Goal: Task Accomplishment & Management: Use online tool/utility

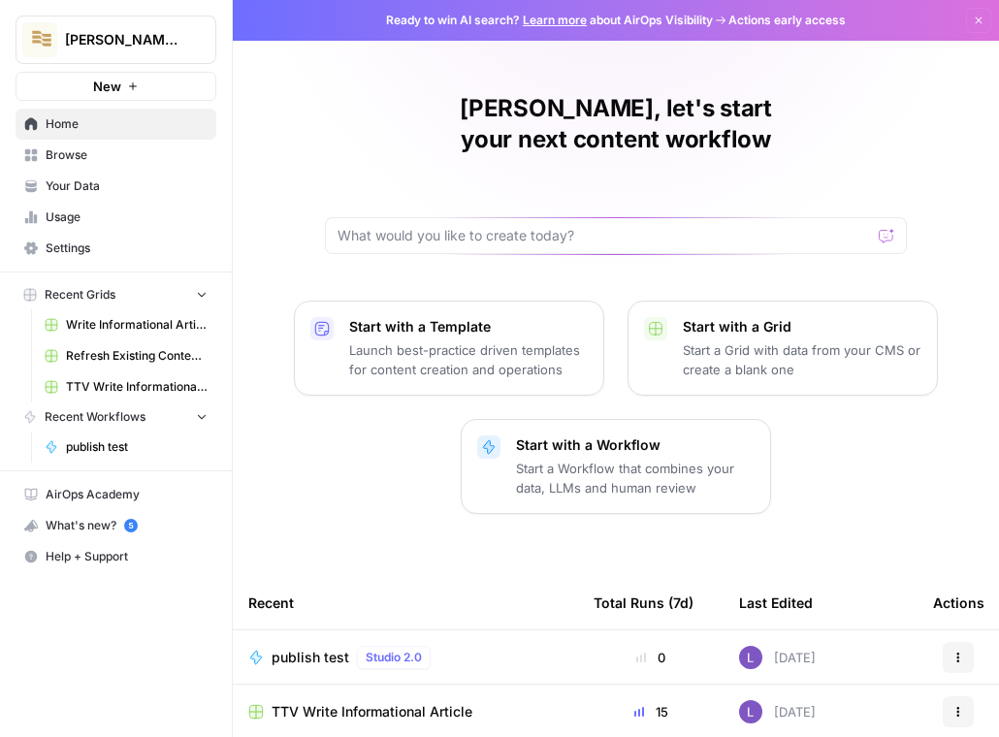
click at [102, 145] on link "Browse" at bounding box center [116, 155] width 201 height 31
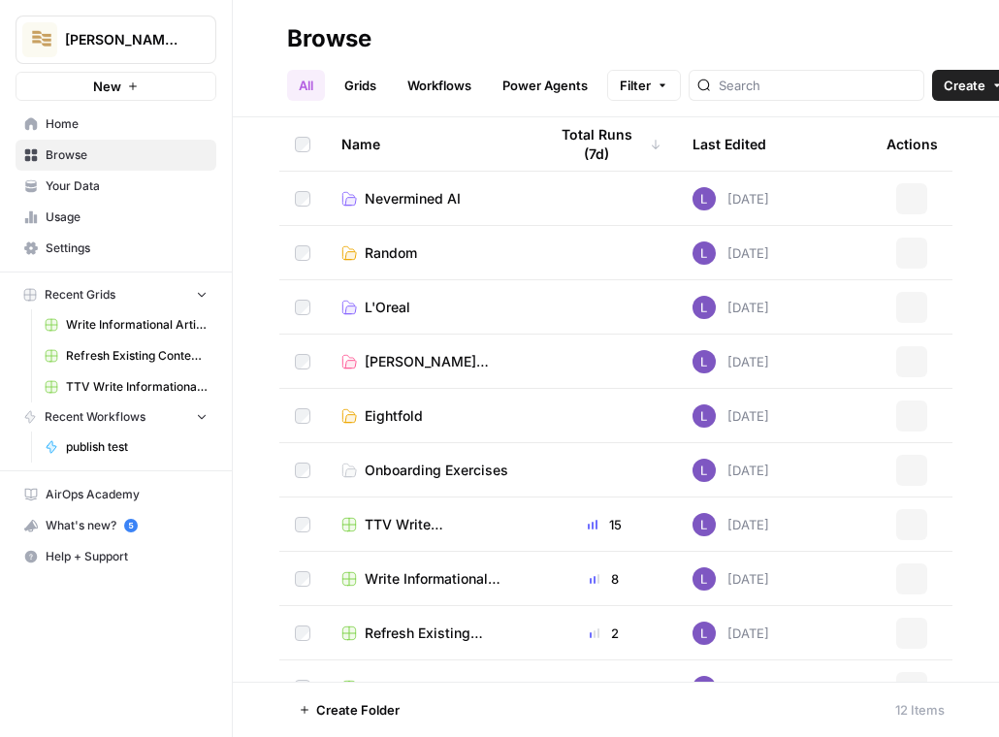
click at [361, 82] on link "Grids" at bounding box center [360, 85] width 55 height 31
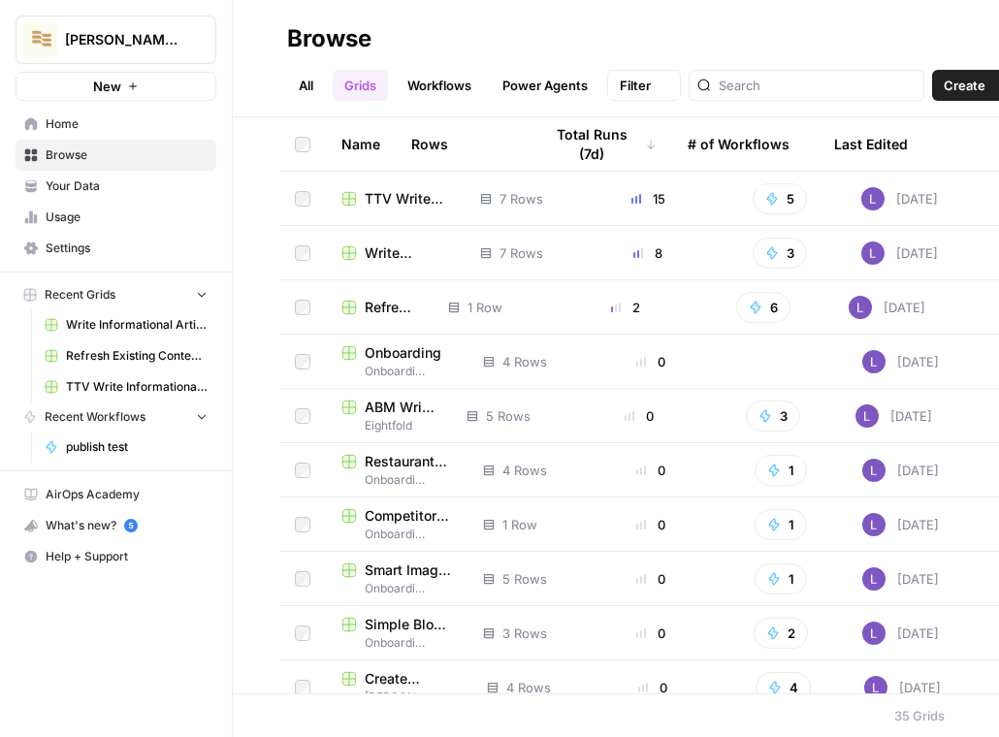
click at [441, 82] on link "Workflows" at bounding box center [439, 85] width 87 height 31
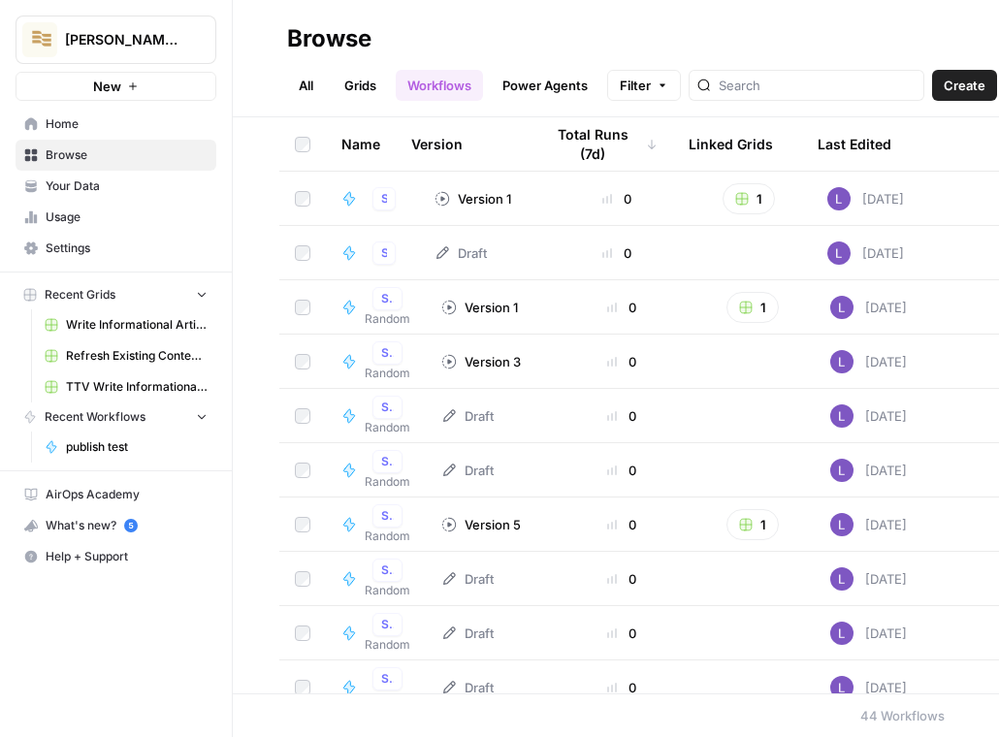
click at [939, 93] on button "Create" at bounding box center [964, 85] width 65 height 31
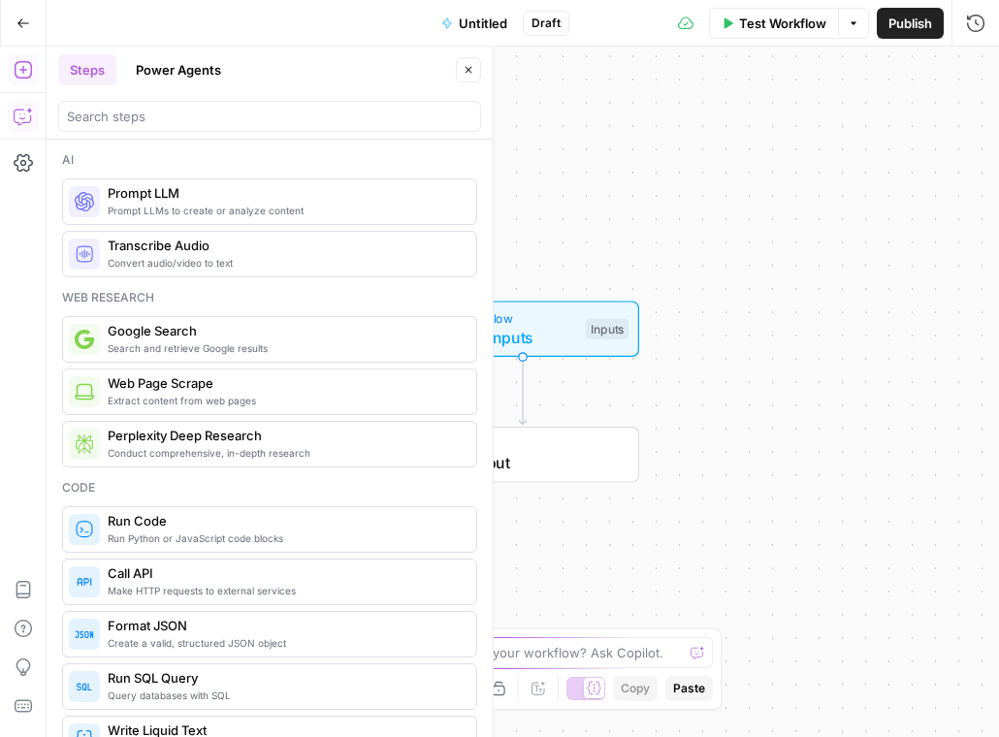
click at [28, 114] on icon "button" at bounding box center [23, 116] width 19 height 19
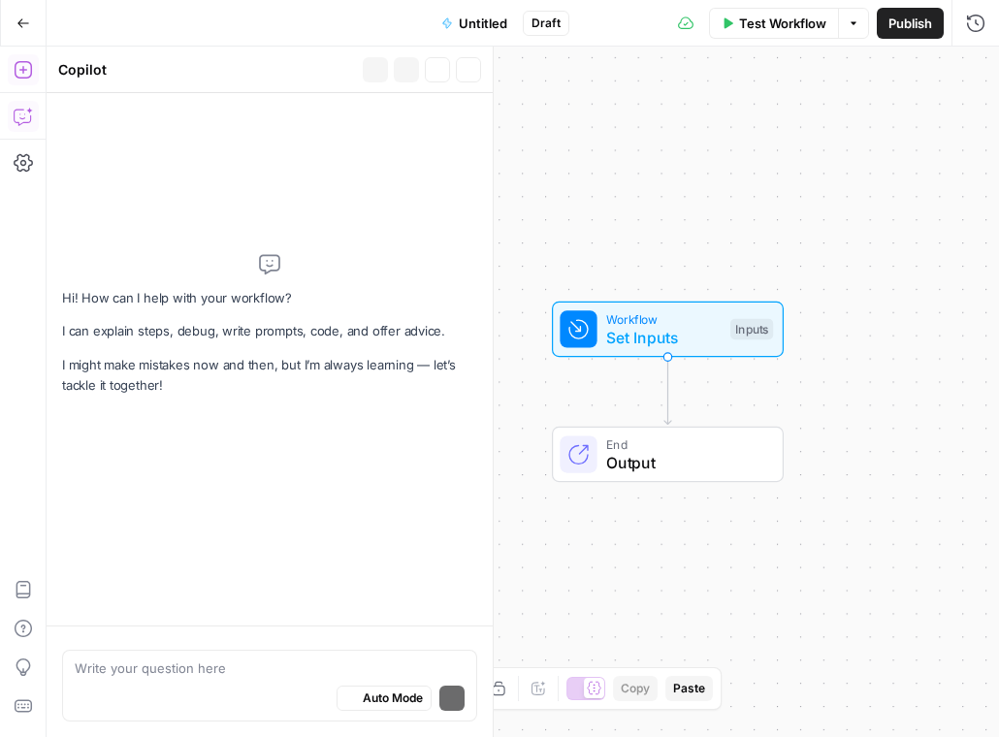
click at [23, 81] on button "Add Steps" at bounding box center [23, 69] width 31 height 31
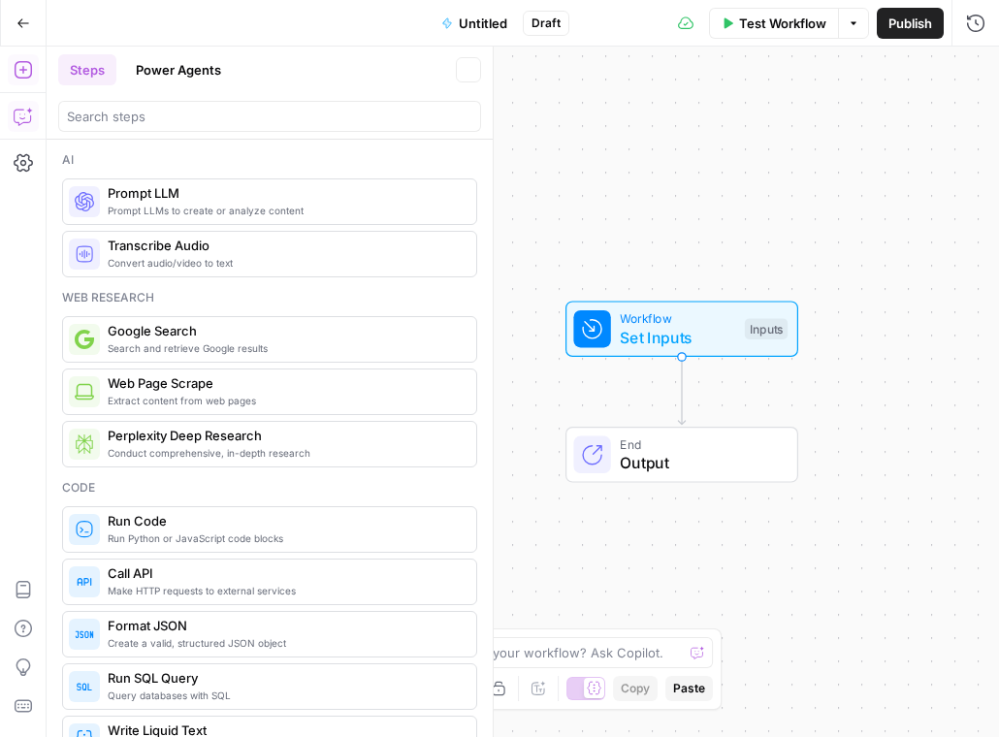
click at [23, 105] on button "Copilot" at bounding box center [23, 116] width 31 height 31
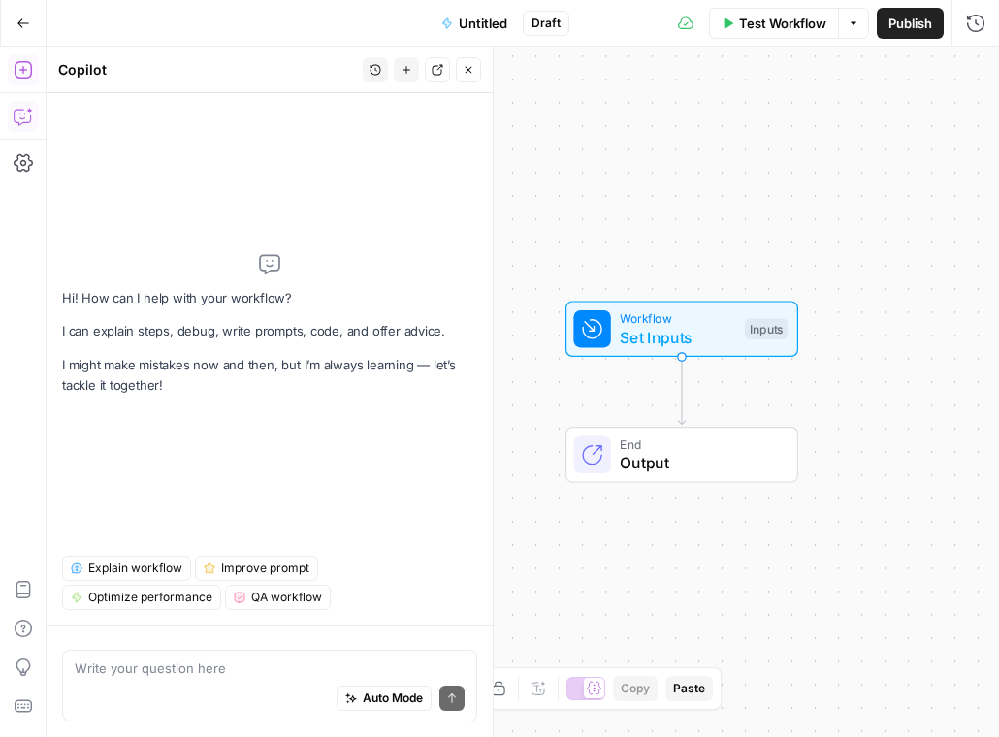
click at [29, 56] on button "Add Steps" at bounding box center [23, 69] width 31 height 31
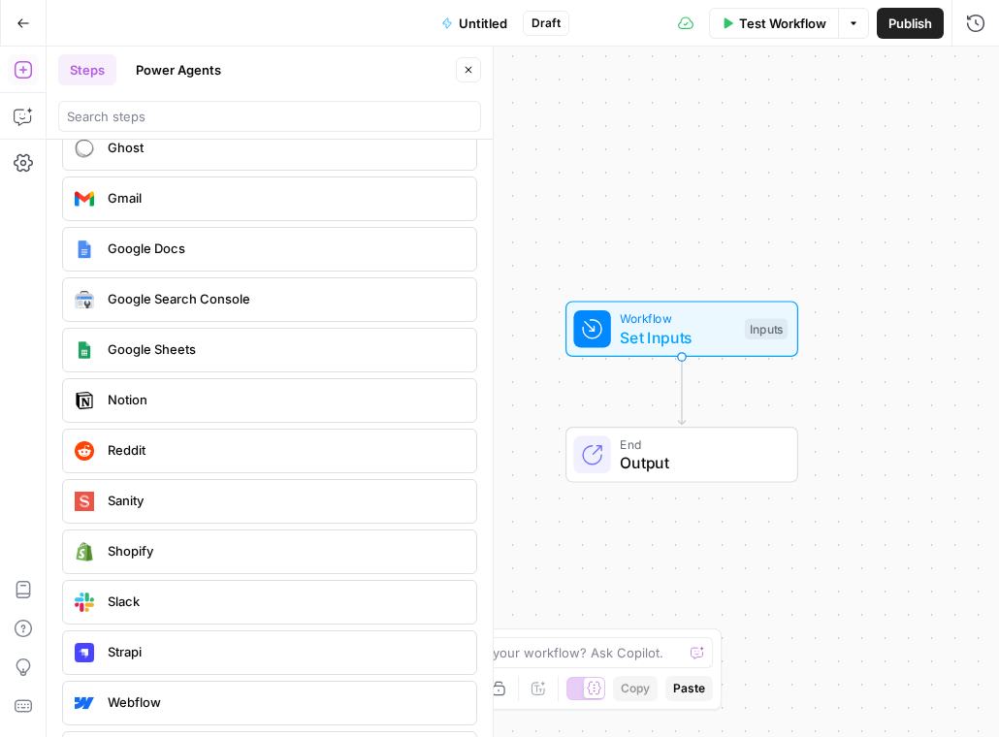
scroll to position [3555, 0]
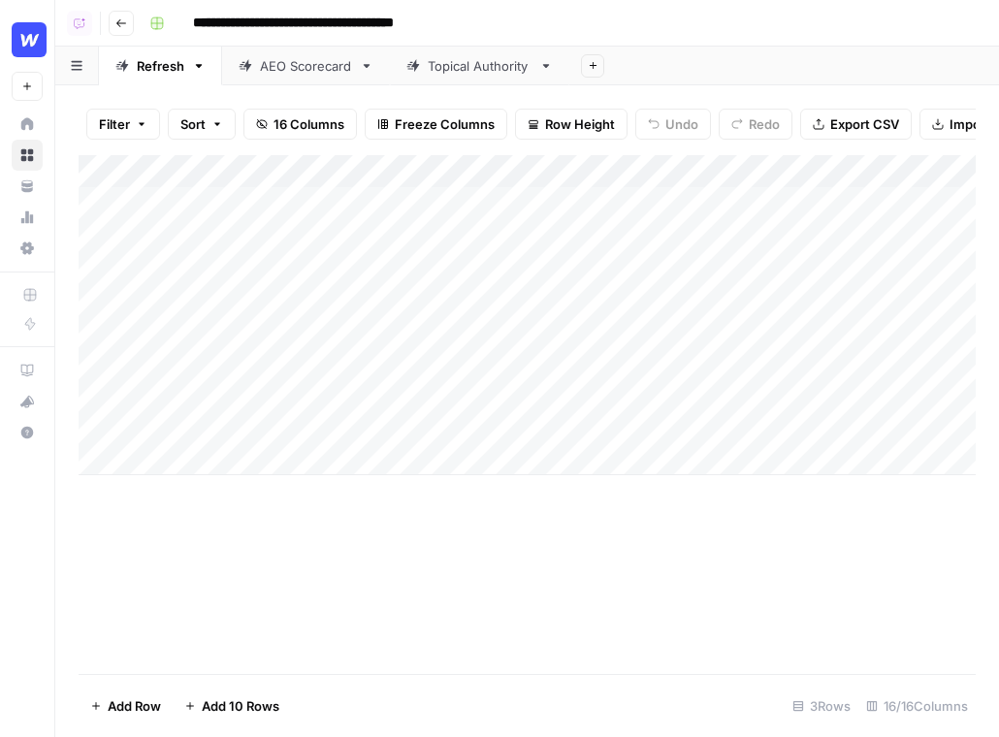
click at [436, 68] on div "Topical Authority" at bounding box center [480, 65] width 104 height 19
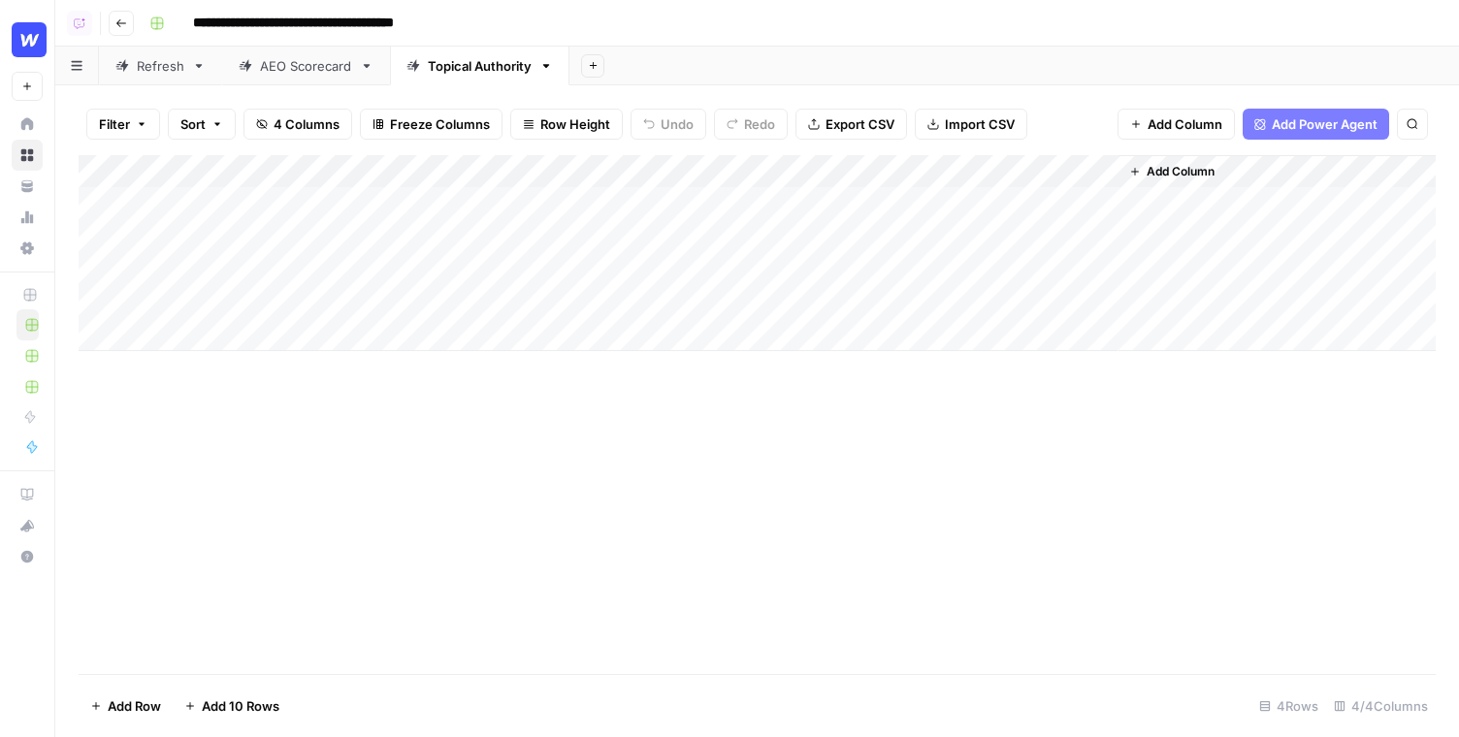
click at [118, 25] on icon "button" at bounding box center [121, 23] width 12 height 12
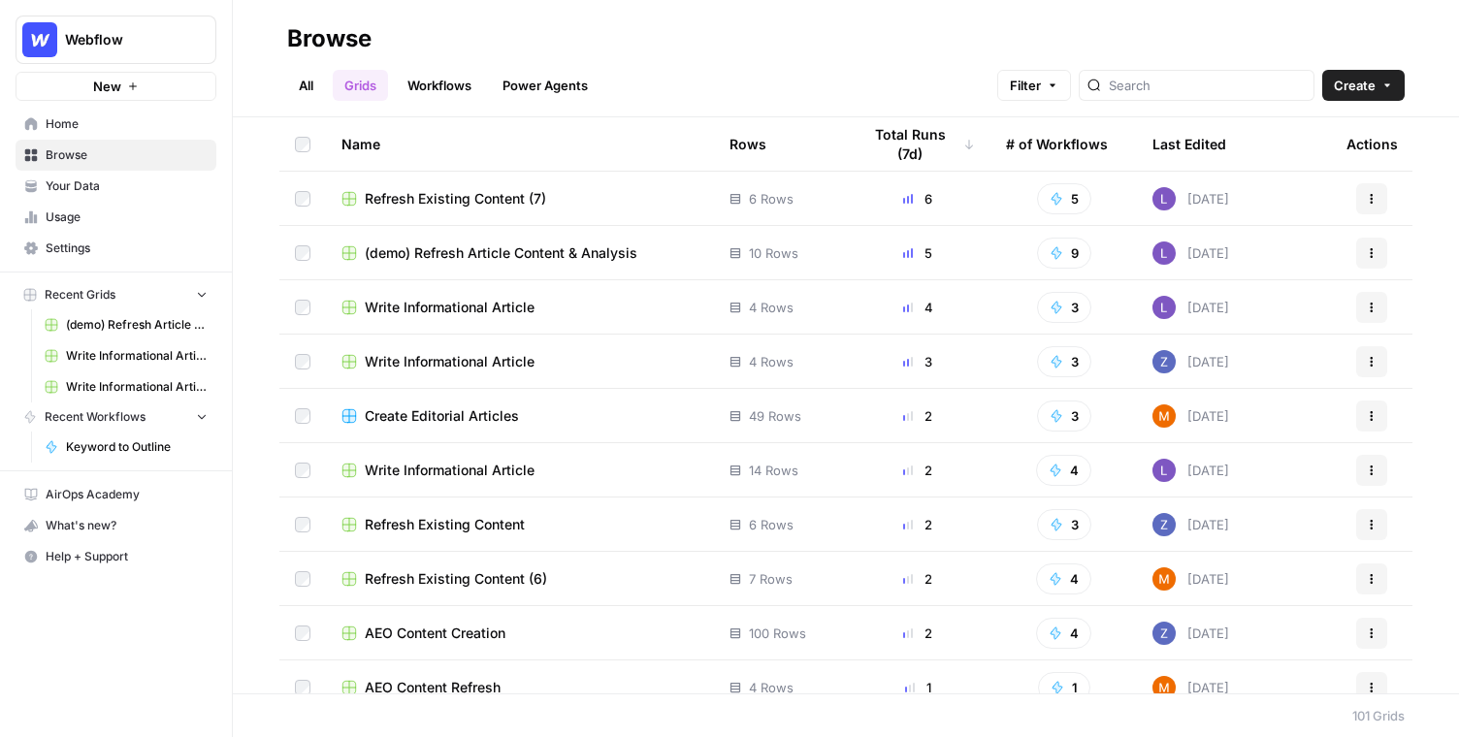
click at [998, 71] on button "Create" at bounding box center [1364, 85] width 82 height 31
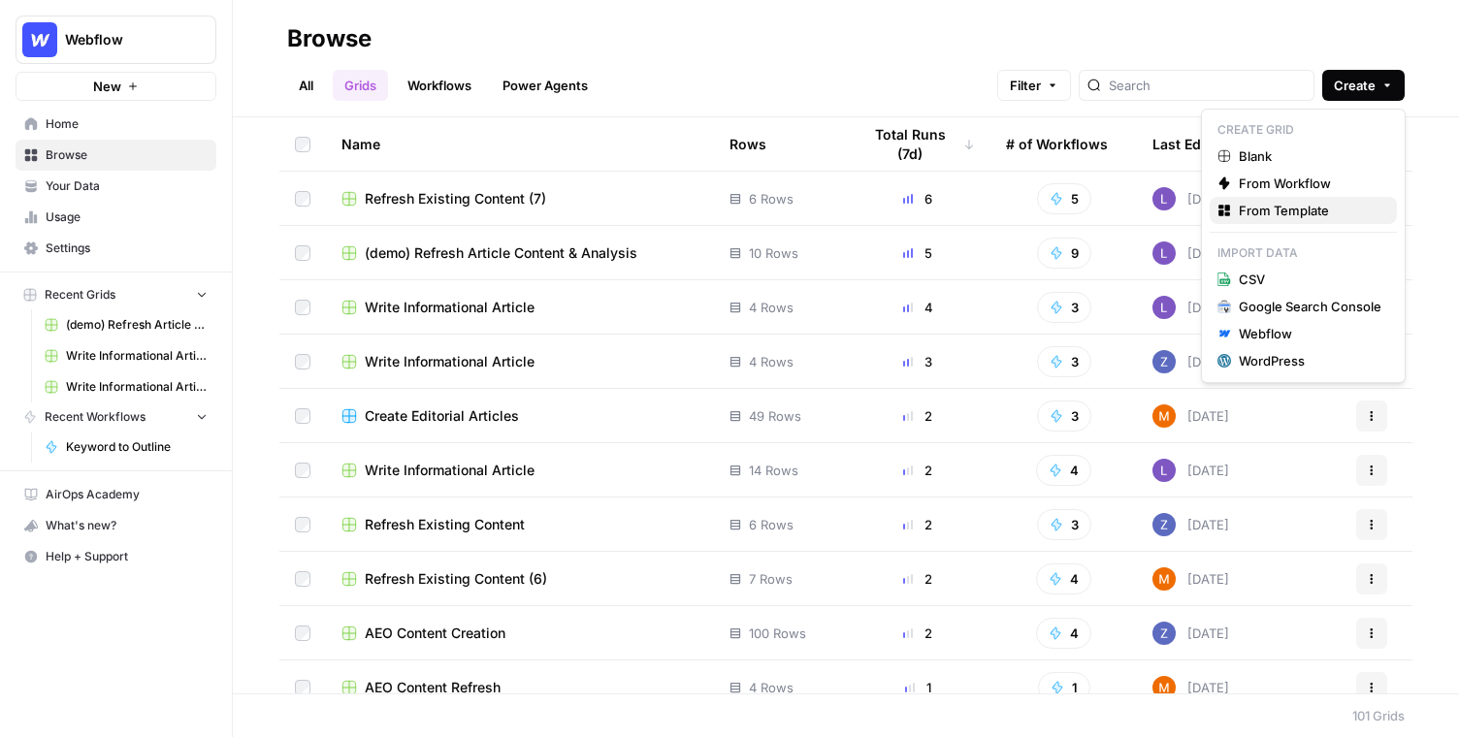
click at [998, 214] on span "From Template" at bounding box center [1310, 210] width 143 height 19
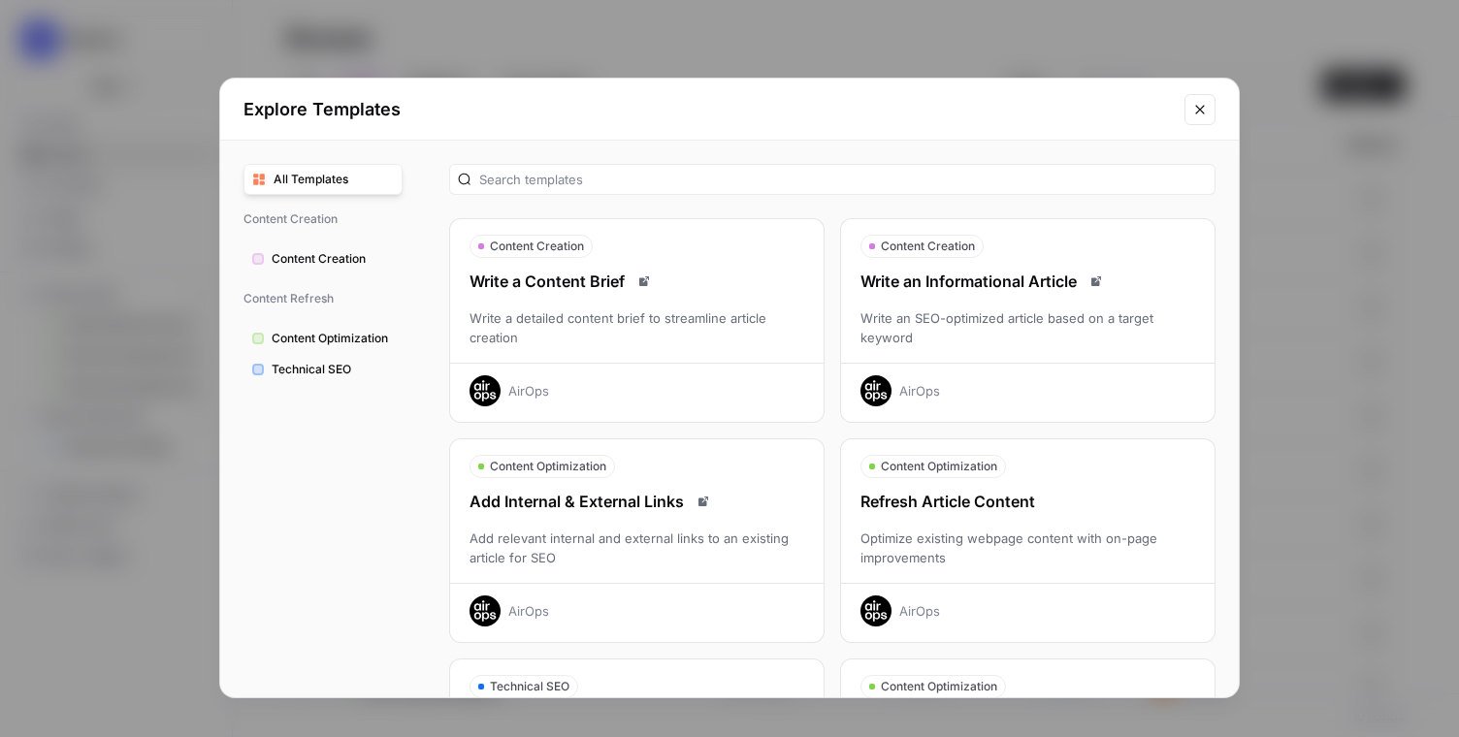
click at [986, 540] on div "Optimize existing webpage content with on-page improvements" at bounding box center [1028, 548] width 374 height 39
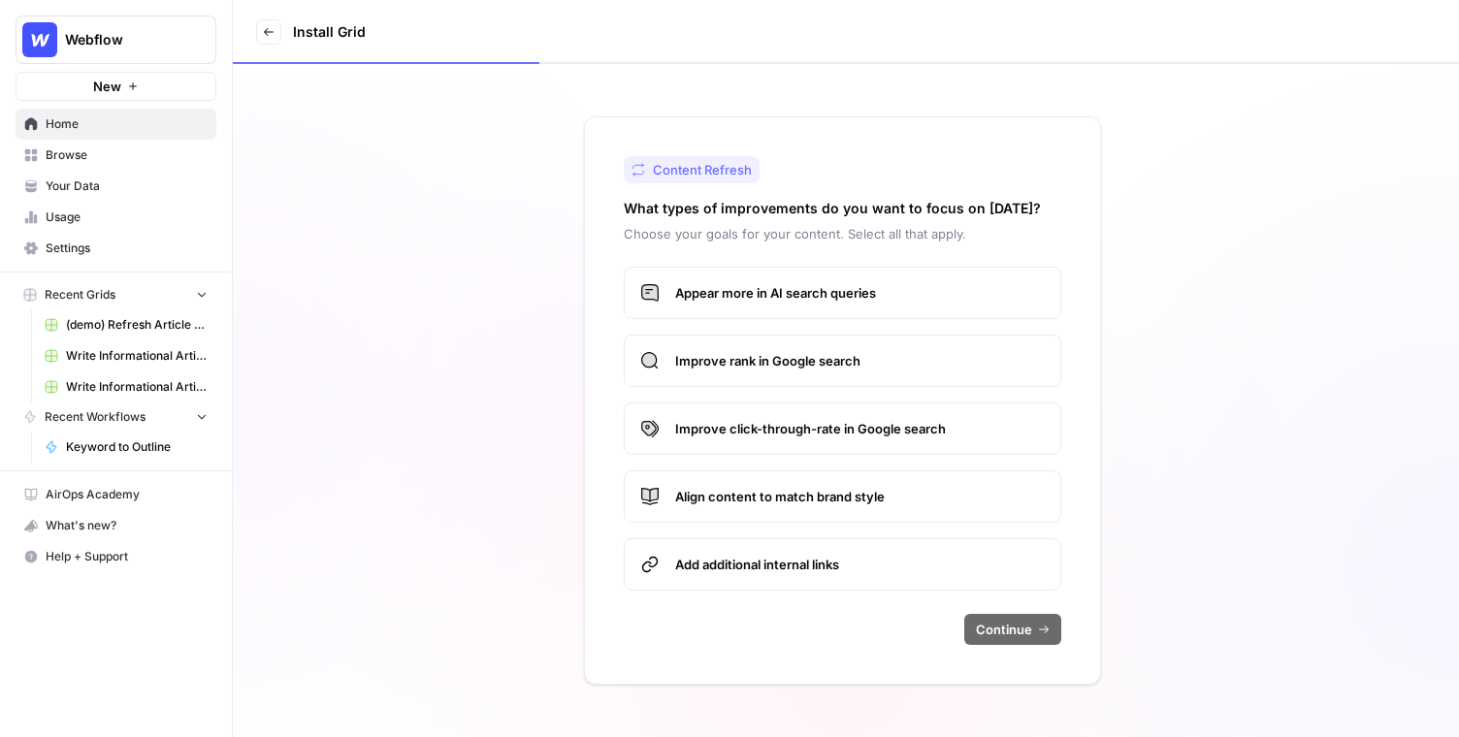
click at [845, 282] on label "Appear more in AI search queries" at bounding box center [843, 293] width 438 height 52
click at [996, 640] on button "Continue" at bounding box center [1012, 629] width 97 height 31
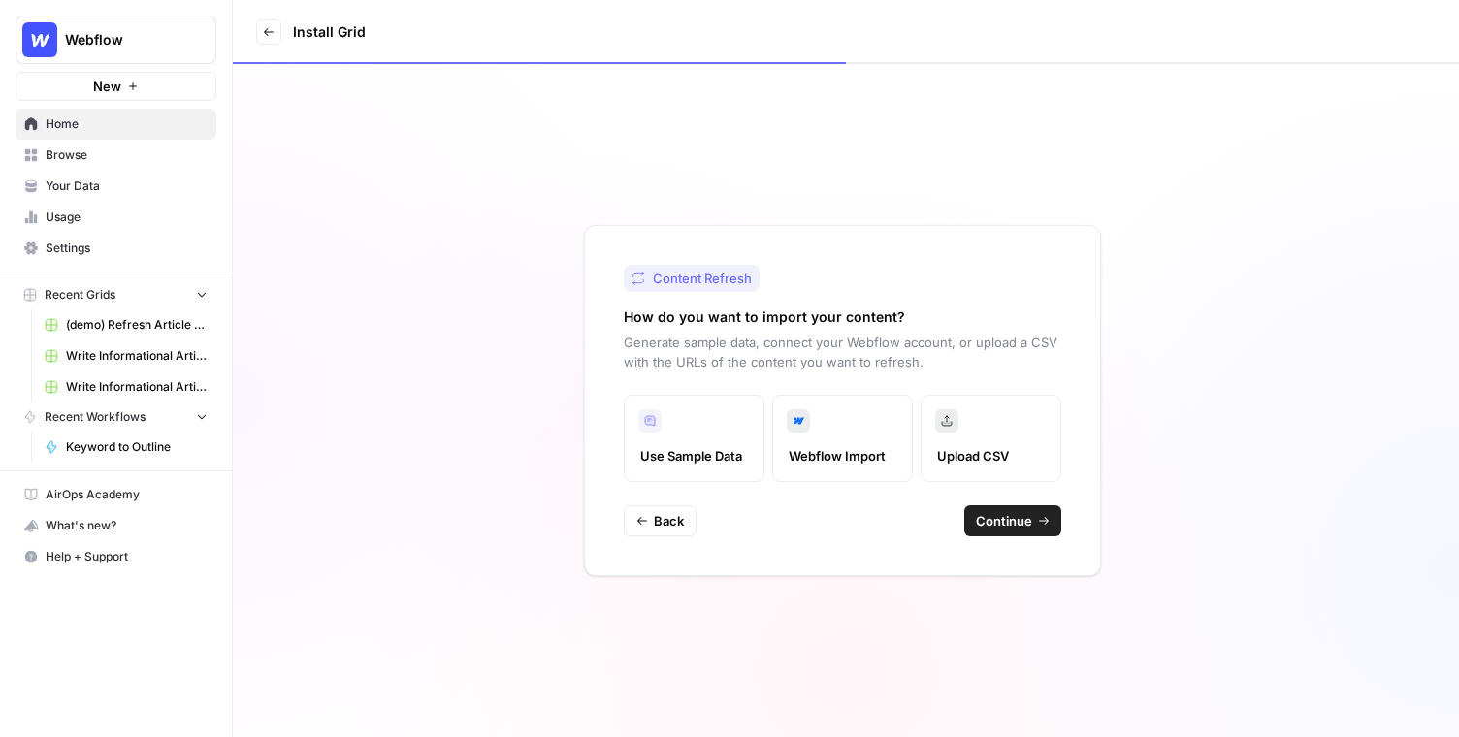
click at [998, 526] on span "Continue" at bounding box center [1004, 520] width 56 height 19
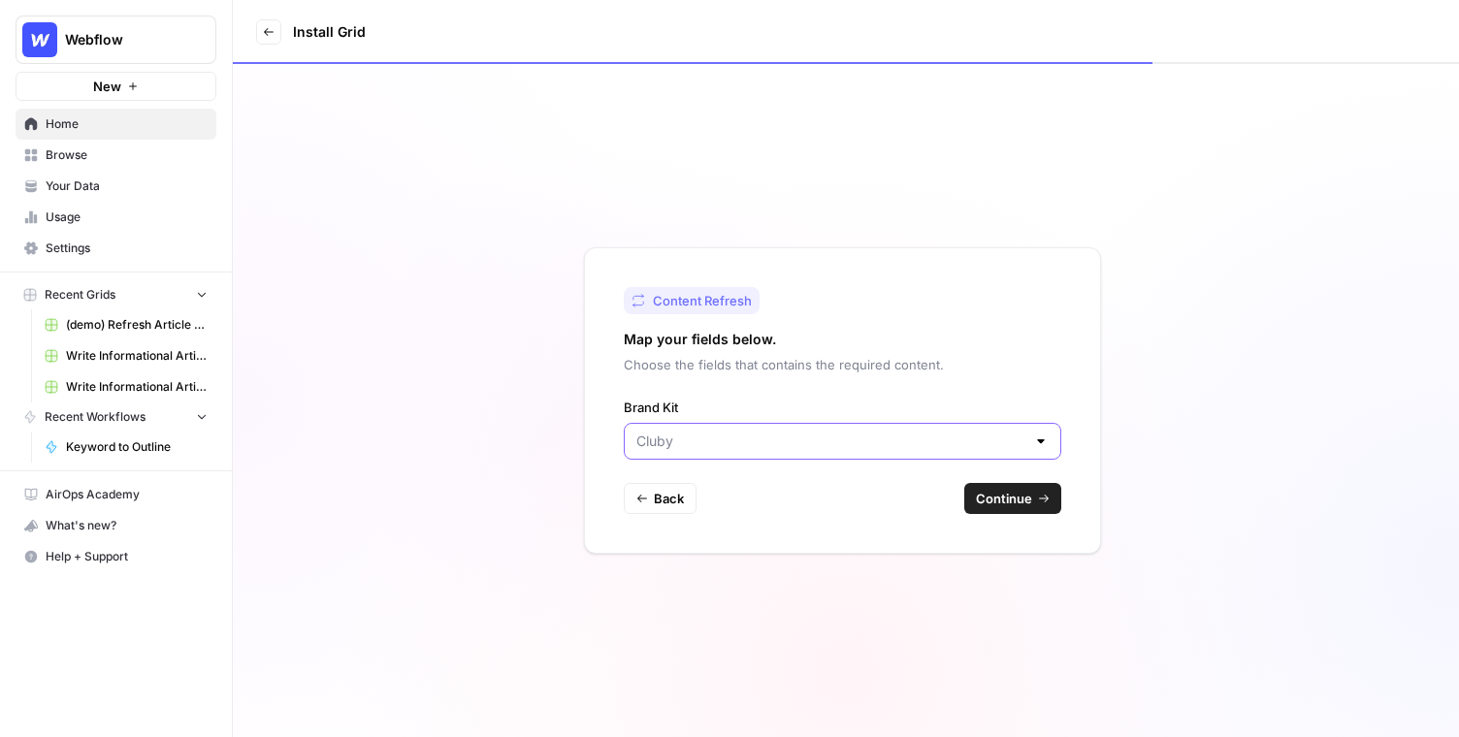
click at [788, 433] on input "Brand Kit" at bounding box center [831, 441] width 389 height 19
type input "Cluby"
click at [549, 406] on div "Content Refresh Map your fields below. Choose the fields that contains the requ…" at bounding box center [846, 400] width 1226 height 673
click at [849, 438] on input "Brand Kit" at bounding box center [831, 441] width 389 height 19
click at [843, 514] on span "Webflow" at bounding box center [838, 516] width 397 height 19
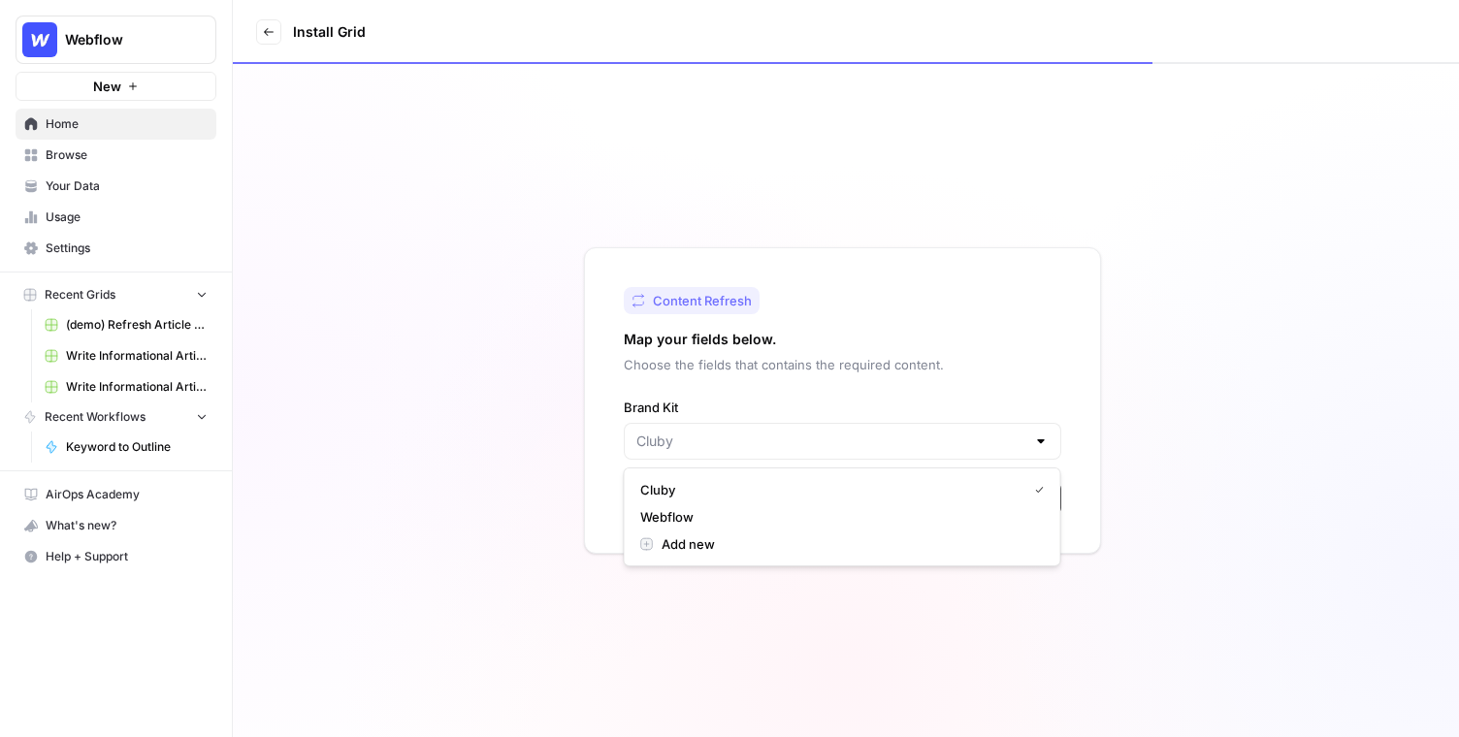
type input "Webflow"
click at [973, 506] on button "Continue" at bounding box center [1012, 498] width 97 height 31
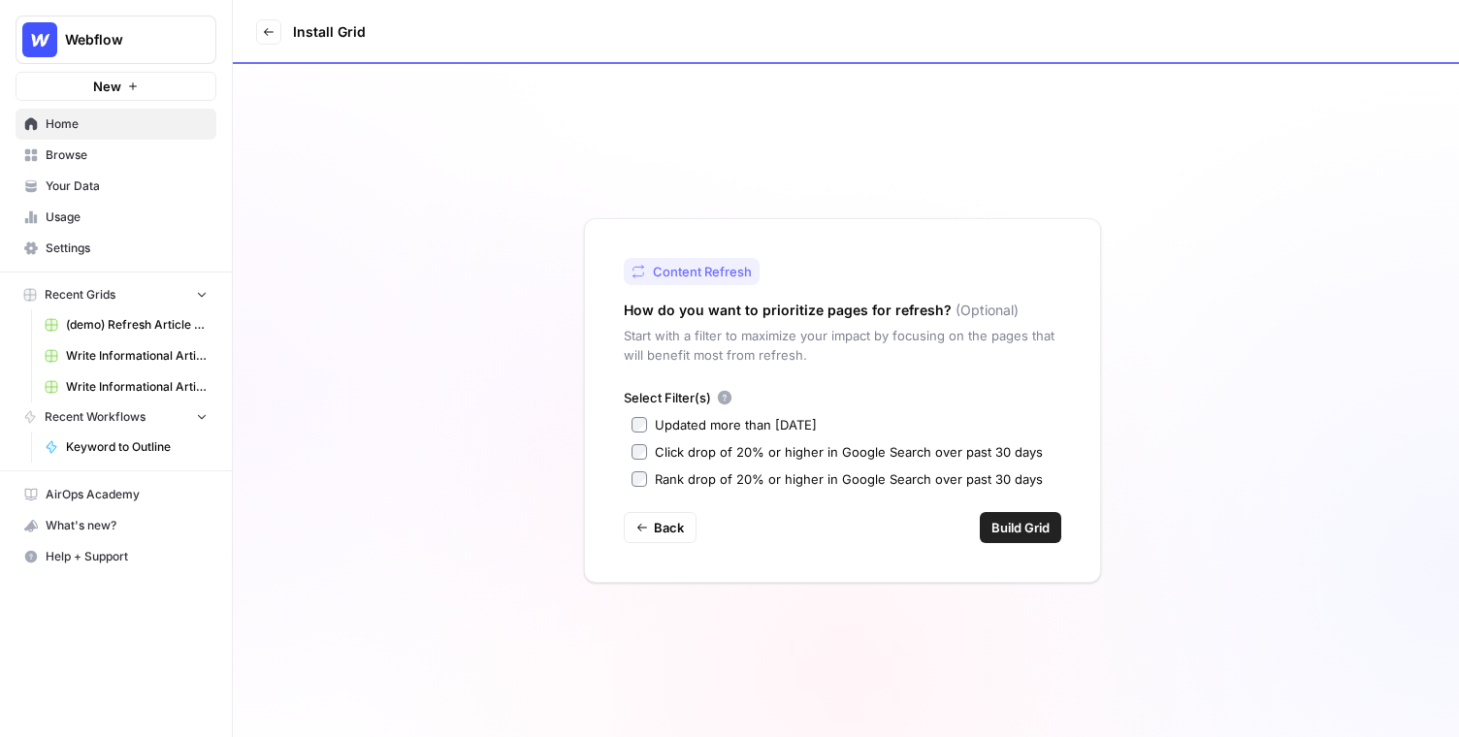
click at [621, 422] on div "Content Refresh How do you want to prioritize pages for refresh? (Optional) Sta…" at bounding box center [842, 400] width 517 height 365
click at [998, 534] on span "Build Grid" at bounding box center [1021, 527] width 58 height 19
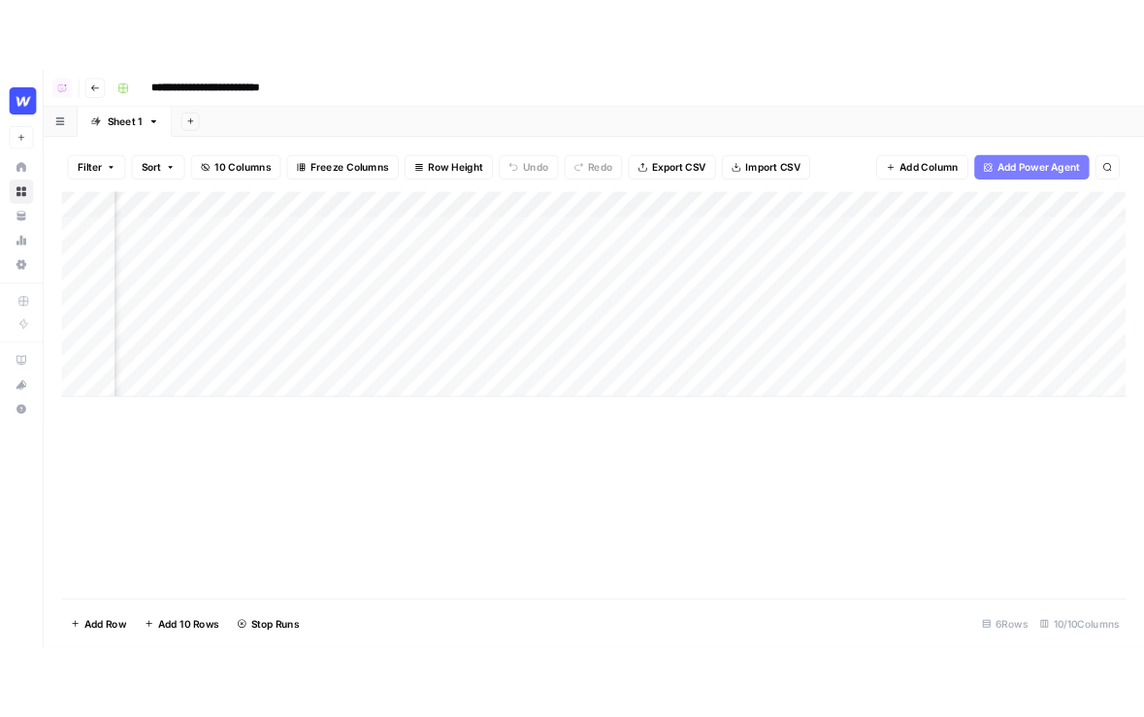
scroll to position [0, 282]
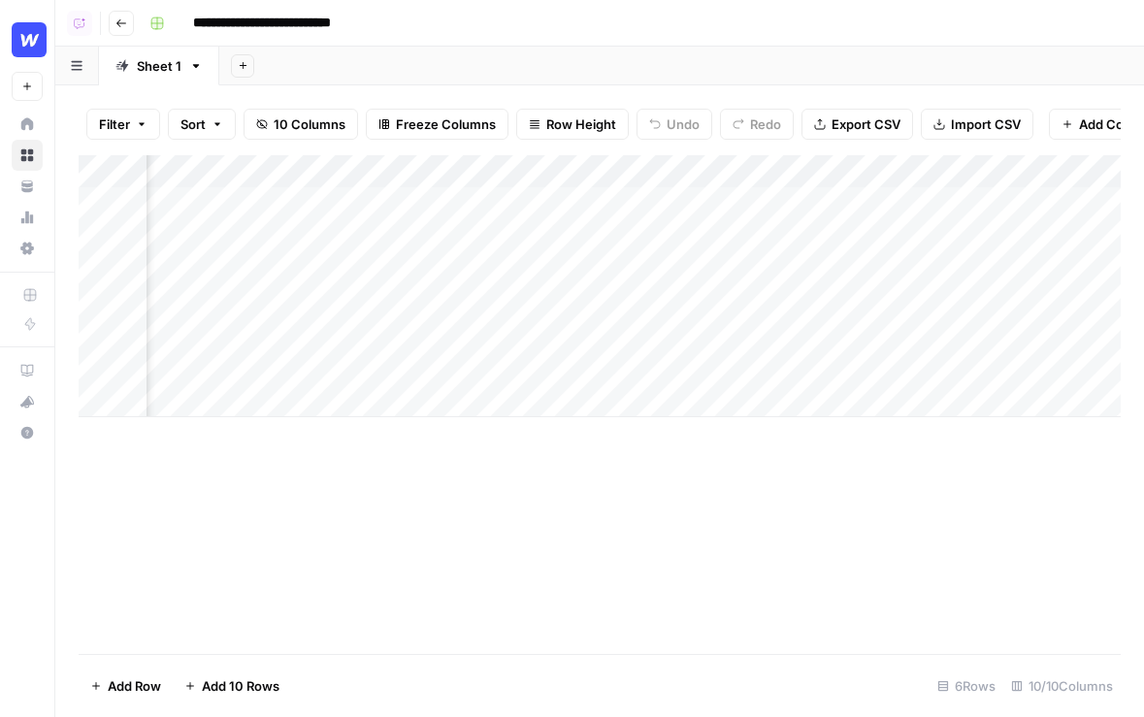
click at [24, 31] on img "Workspace: Webflow" at bounding box center [29, 39] width 35 height 35
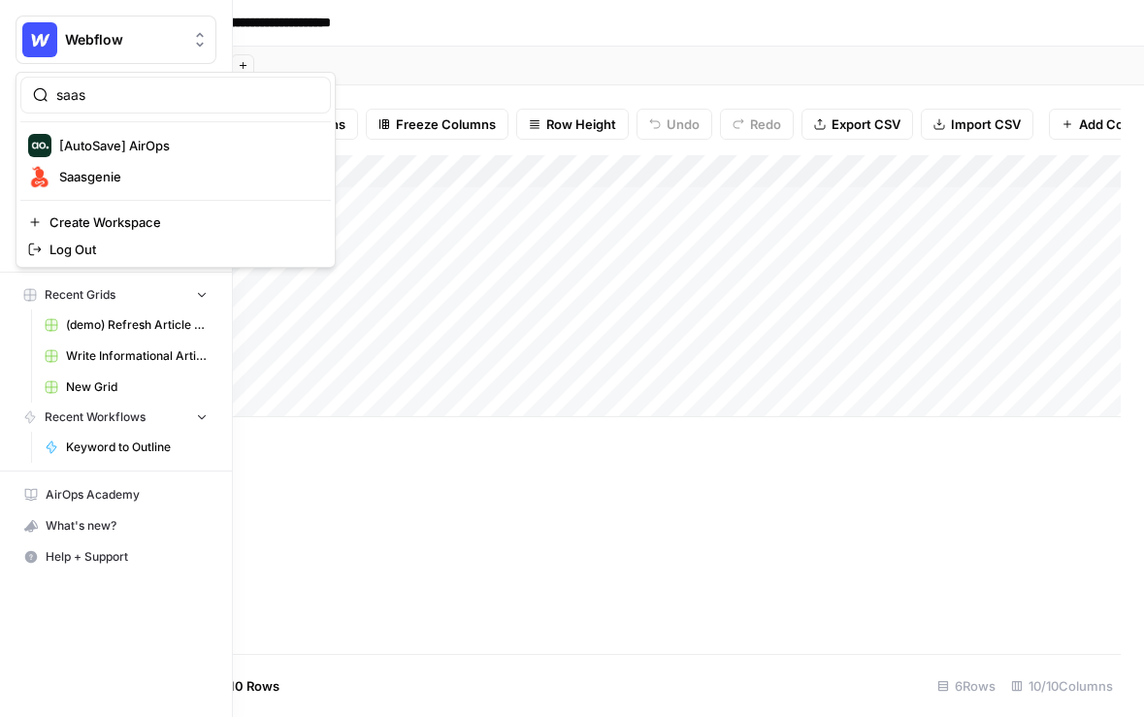
type input "saas"
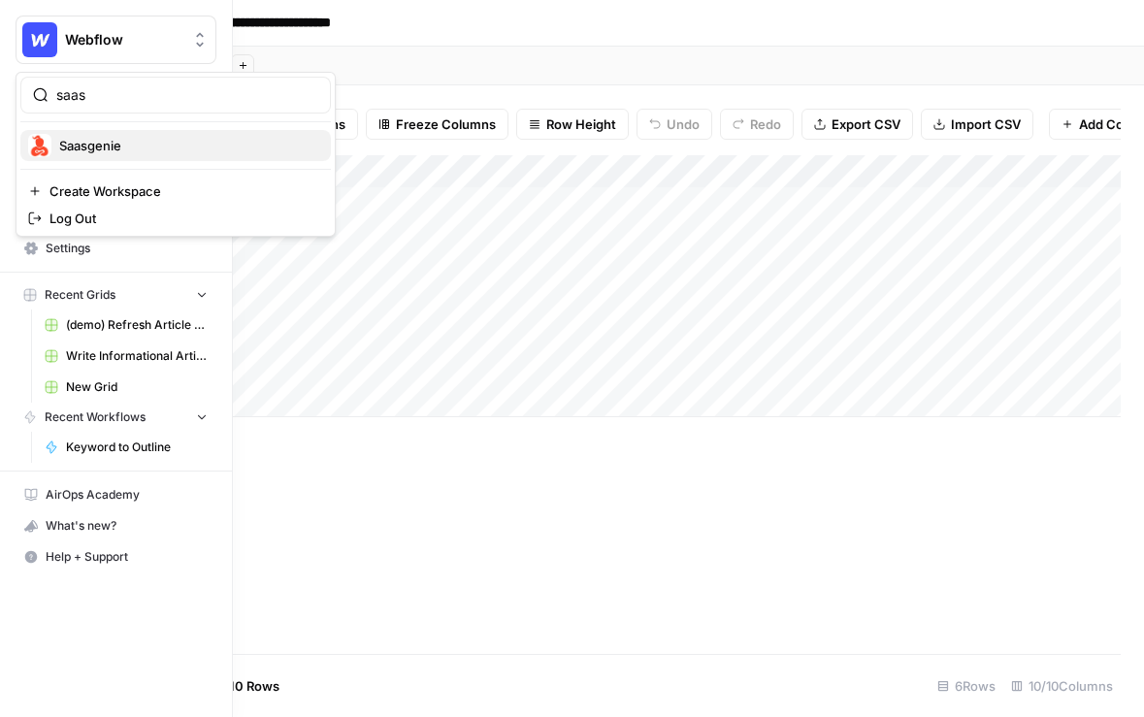
click at [124, 147] on span "Saasgenie" at bounding box center [187, 145] width 256 height 19
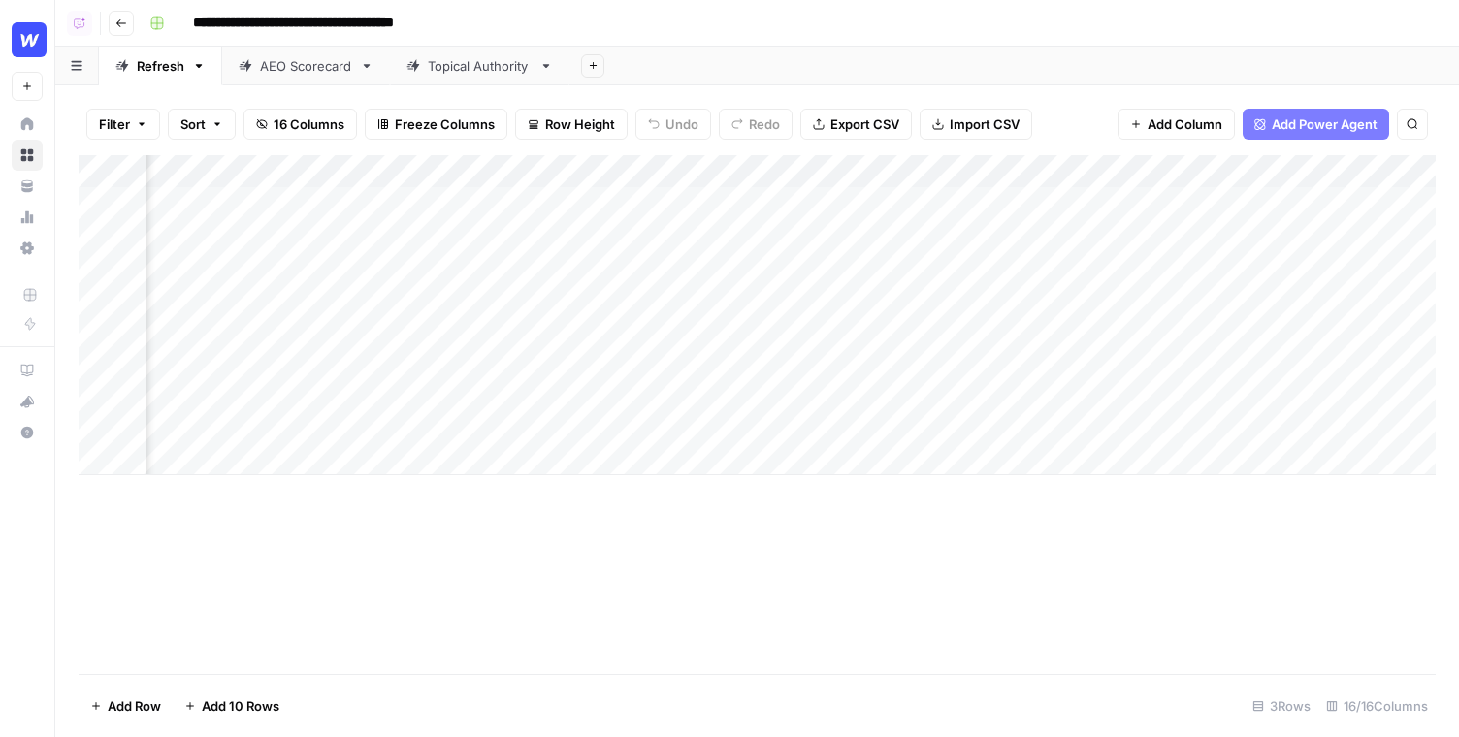
scroll to position [0, 1301]
click at [959, 204] on div "Add Column" at bounding box center [757, 315] width 1357 height 320
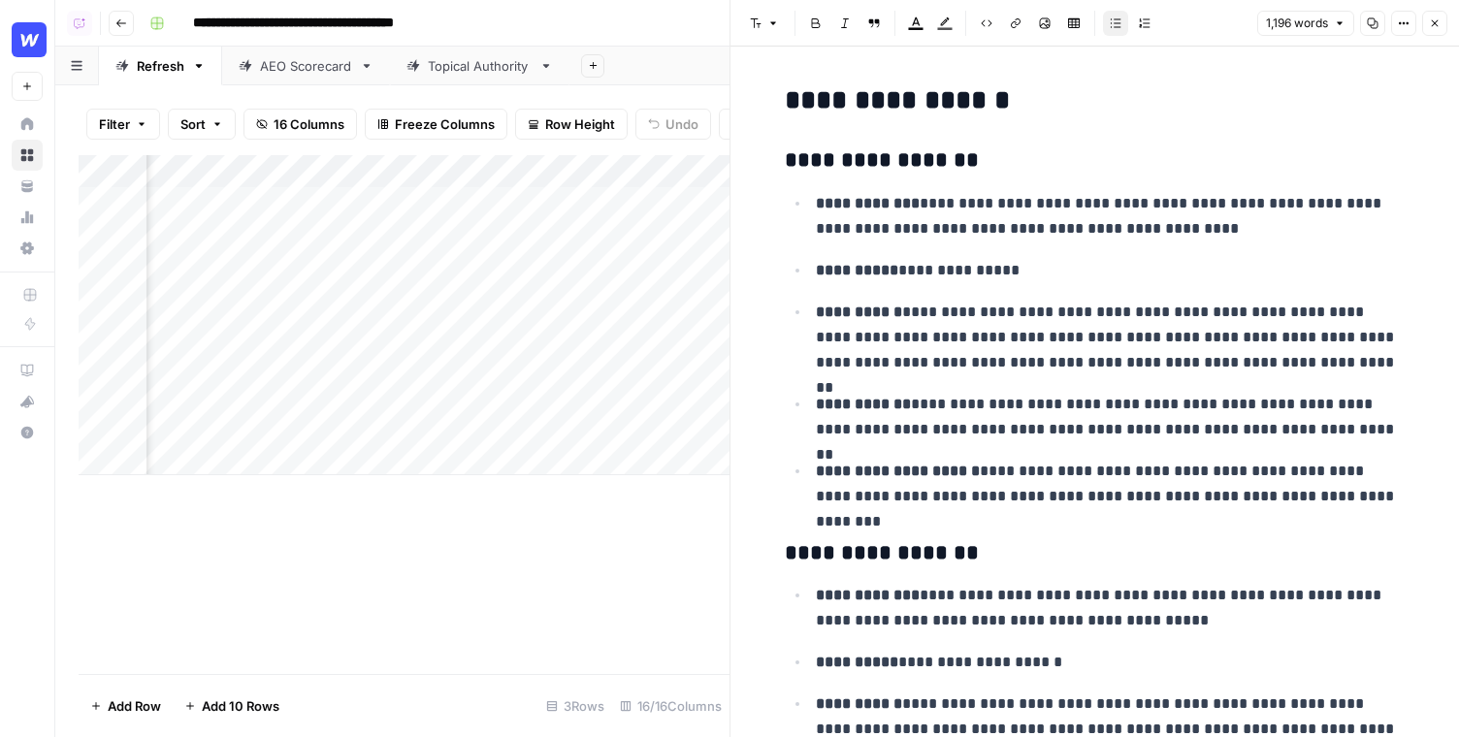
scroll to position [0, 1098]
click at [667, 200] on div "Add Column" at bounding box center [404, 315] width 651 height 320
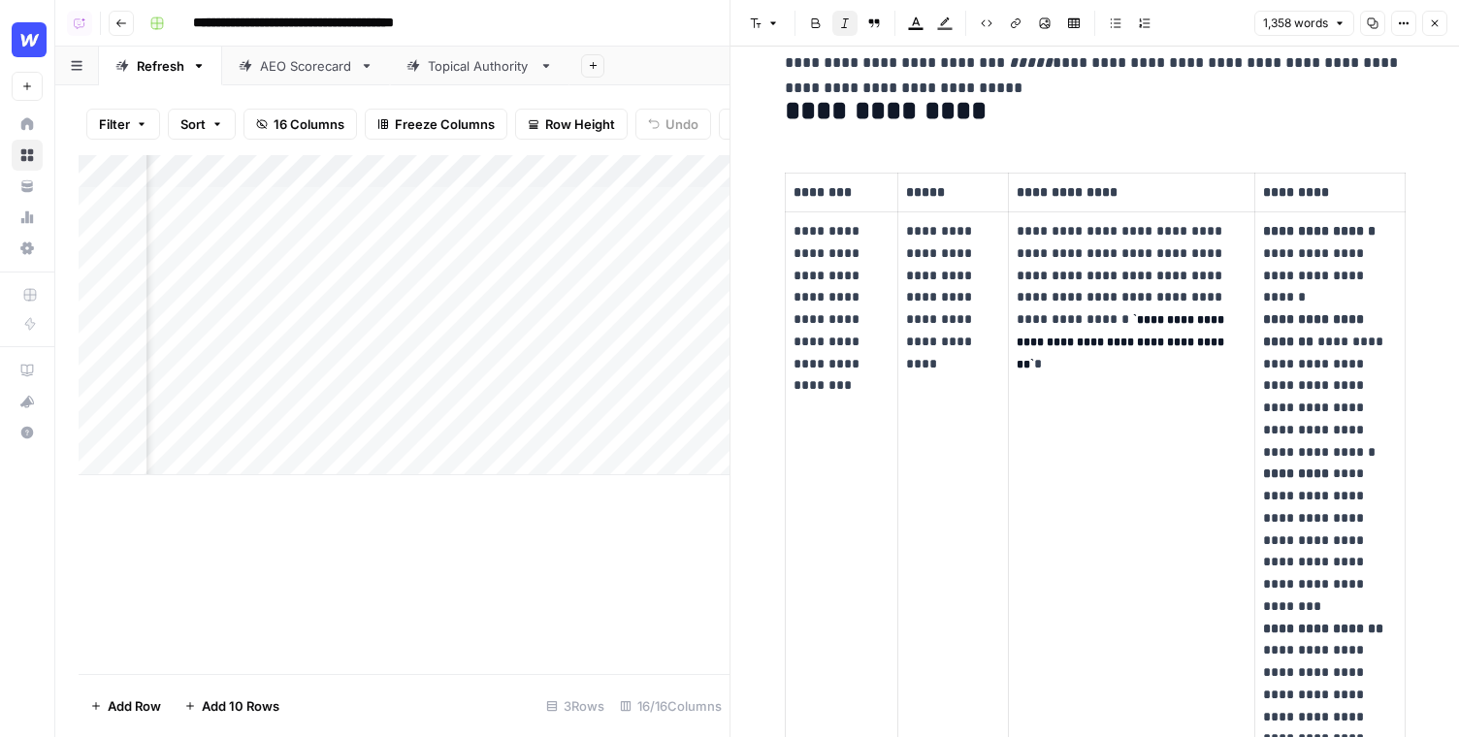
scroll to position [380, 0]
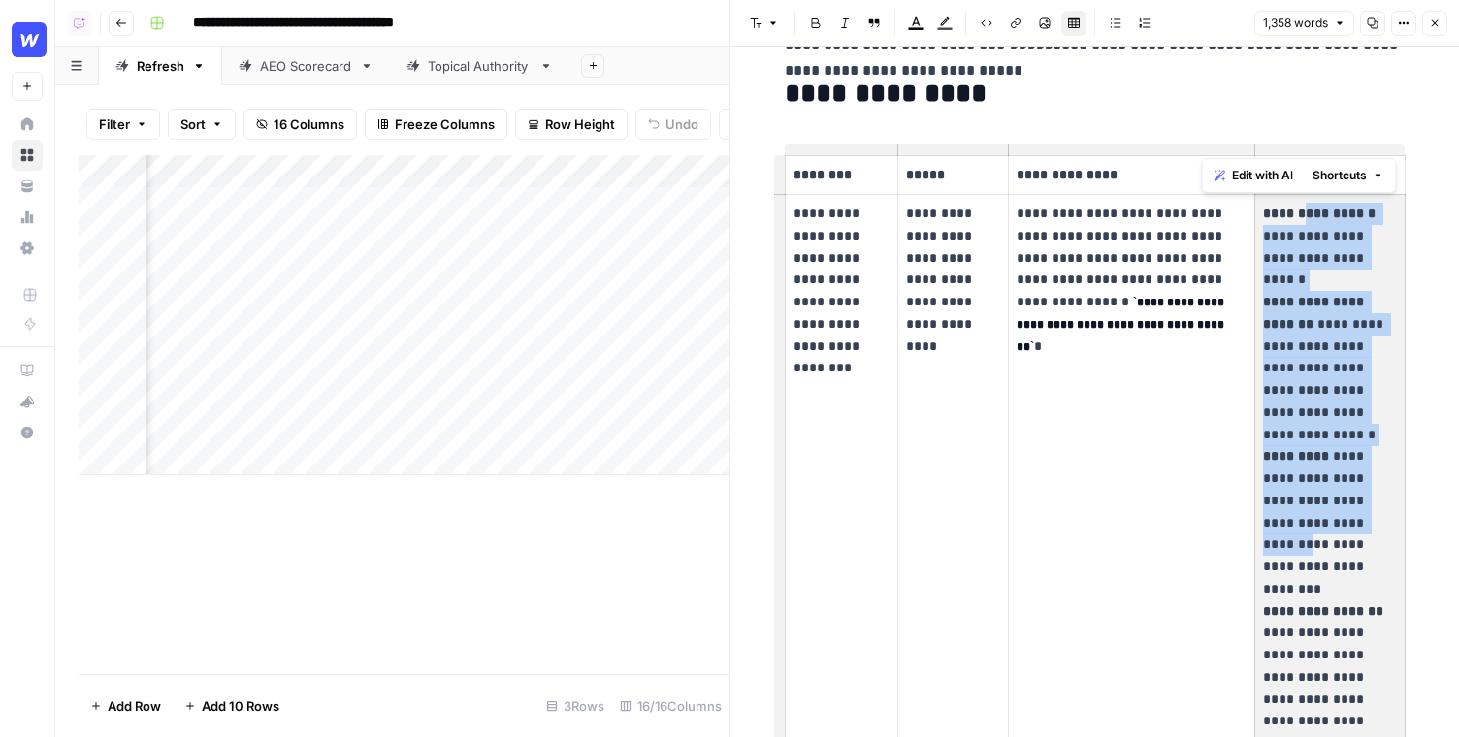
drag, startPoint x: 1306, startPoint y: 211, endPoint x: 1313, endPoint y: 516, distance: 305.7
click at [1313, 517] on p "**********" at bounding box center [1329, 578] width 133 height 751
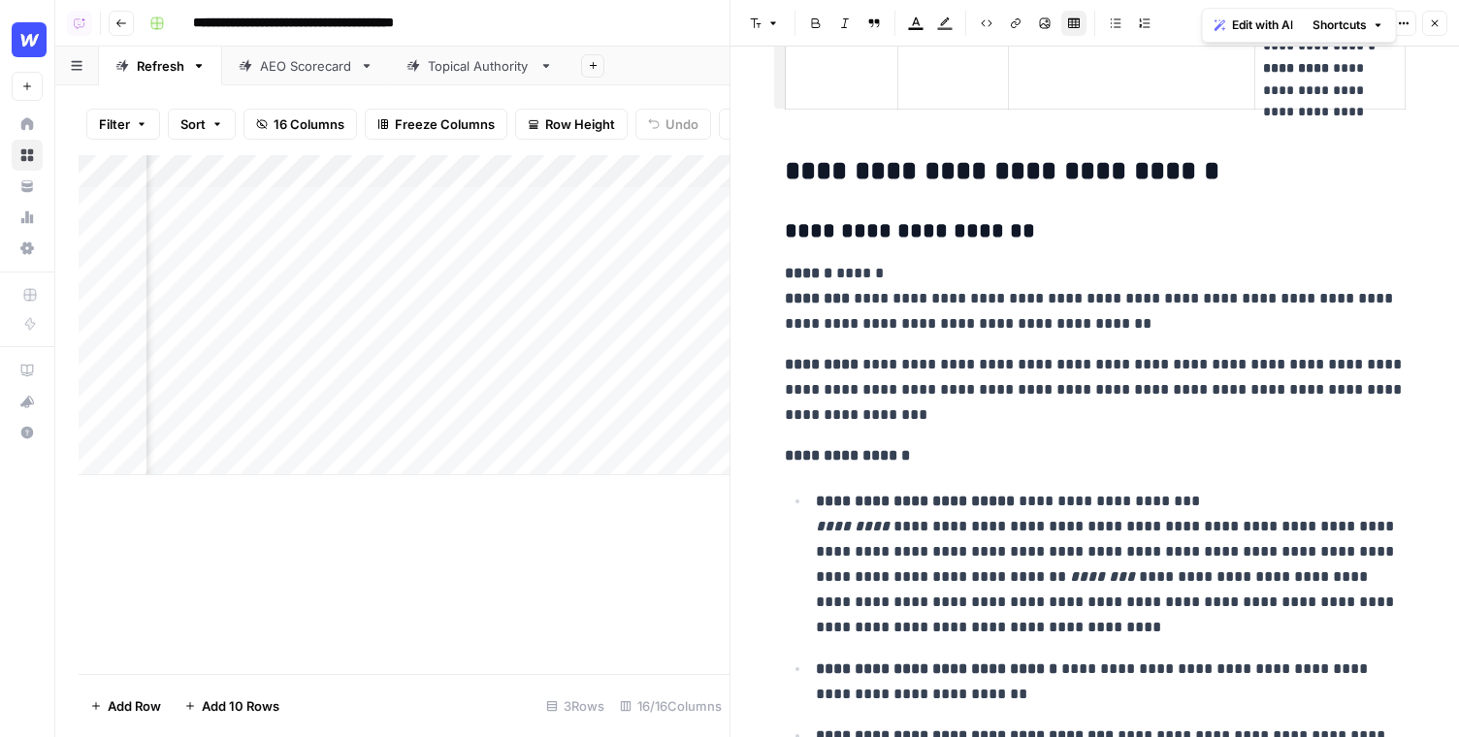
scroll to position [0, 2565]
click at [616, 207] on div "Add Column" at bounding box center [404, 315] width 651 height 320
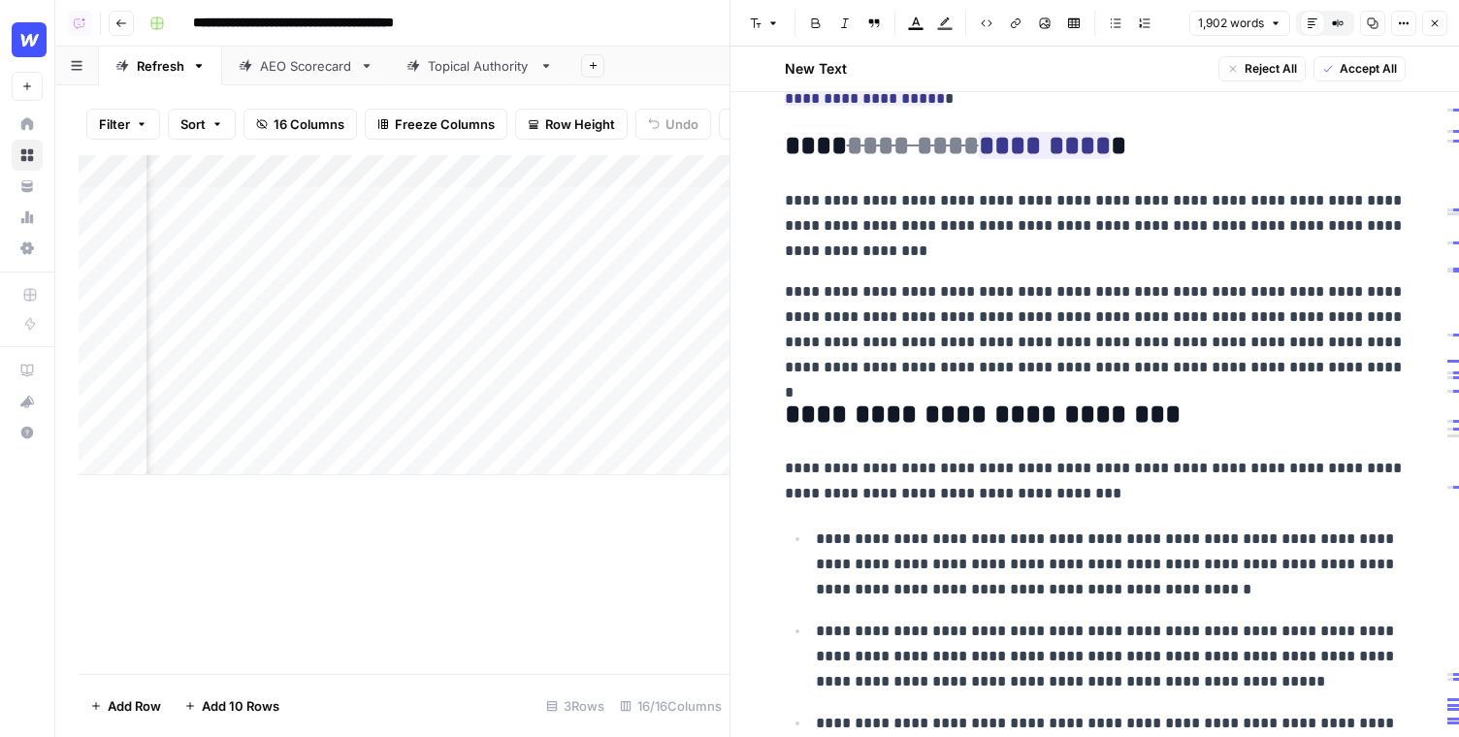
scroll to position [940, 0]
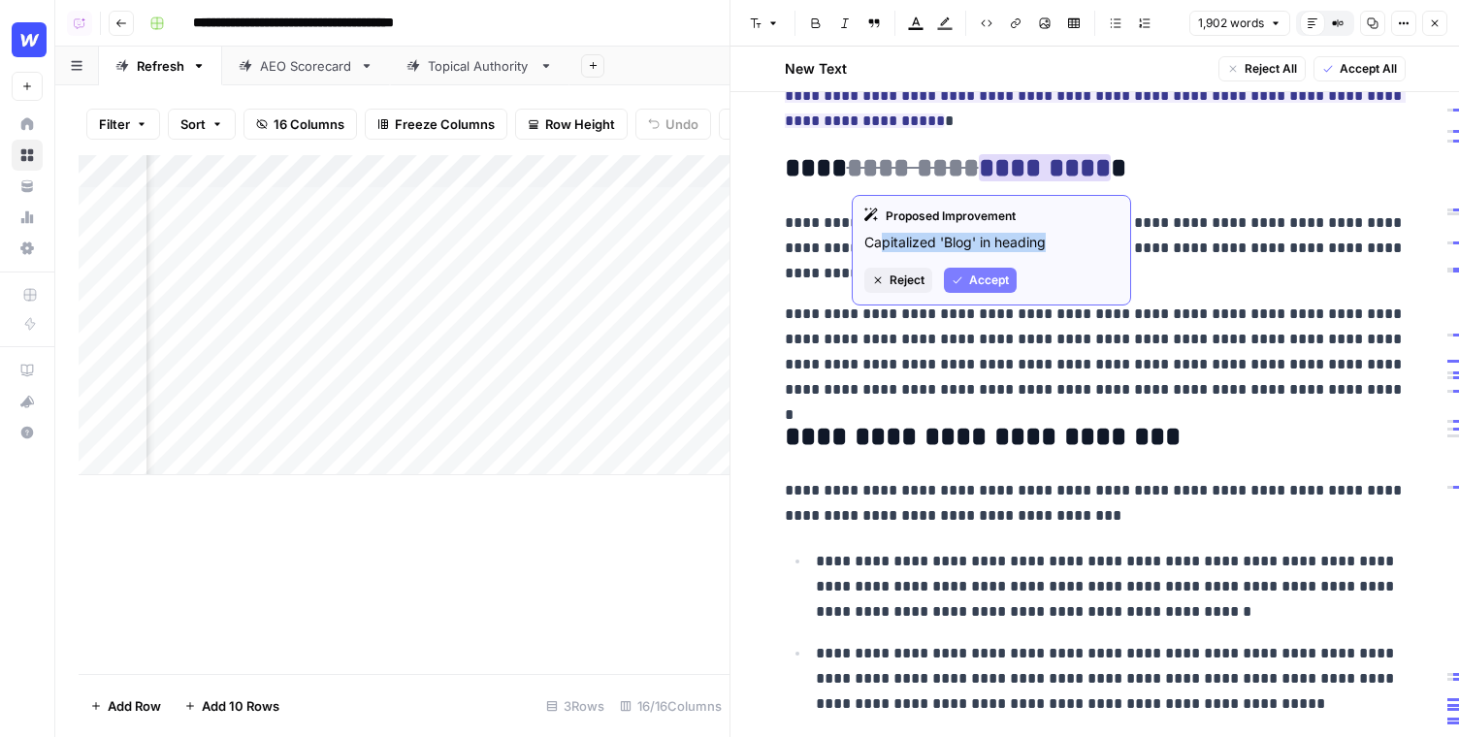
drag, startPoint x: 880, startPoint y: 236, endPoint x: 1062, endPoint y: 243, distance: 182.5
click at [1062, 242] on p "Capitalized 'Blog' in heading" at bounding box center [992, 242] width 254 height 19
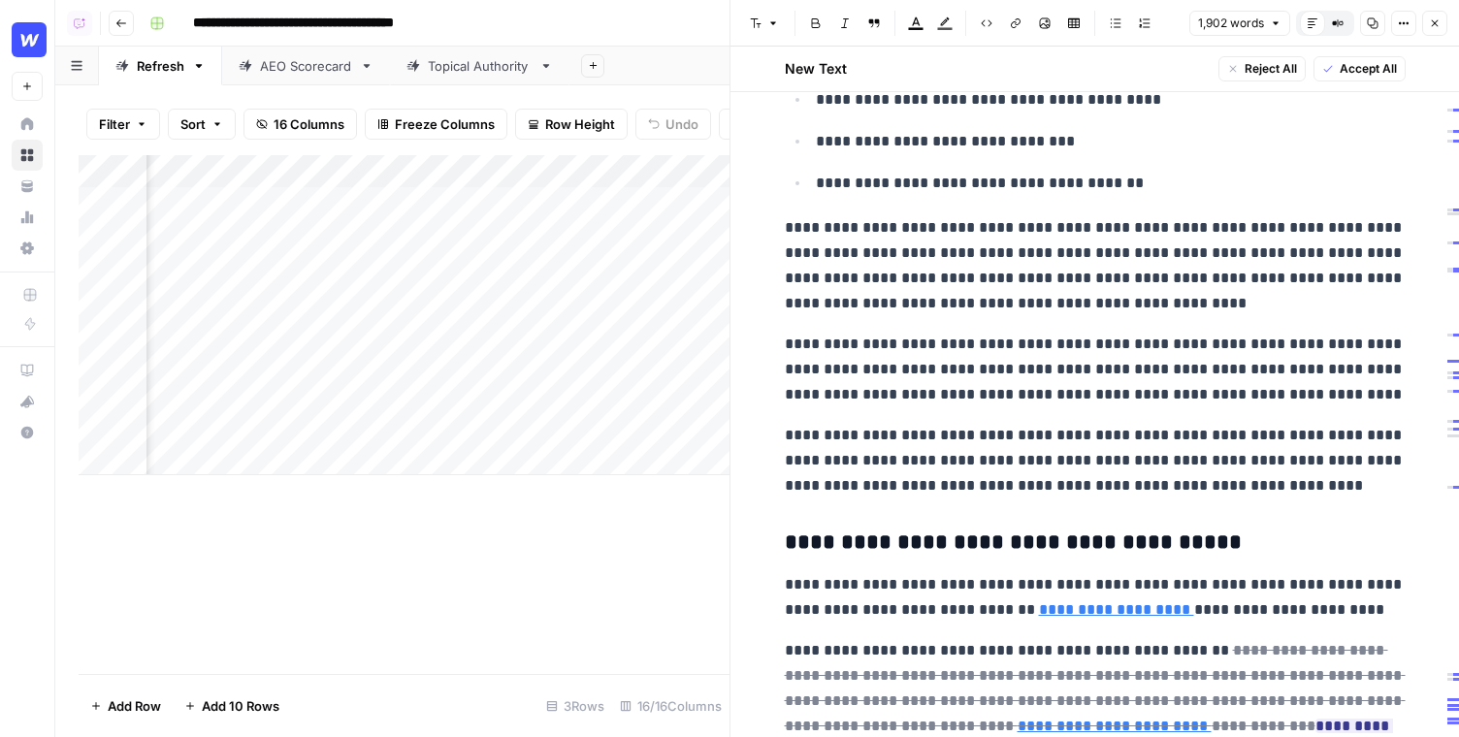
scroll to position [2660, 0]
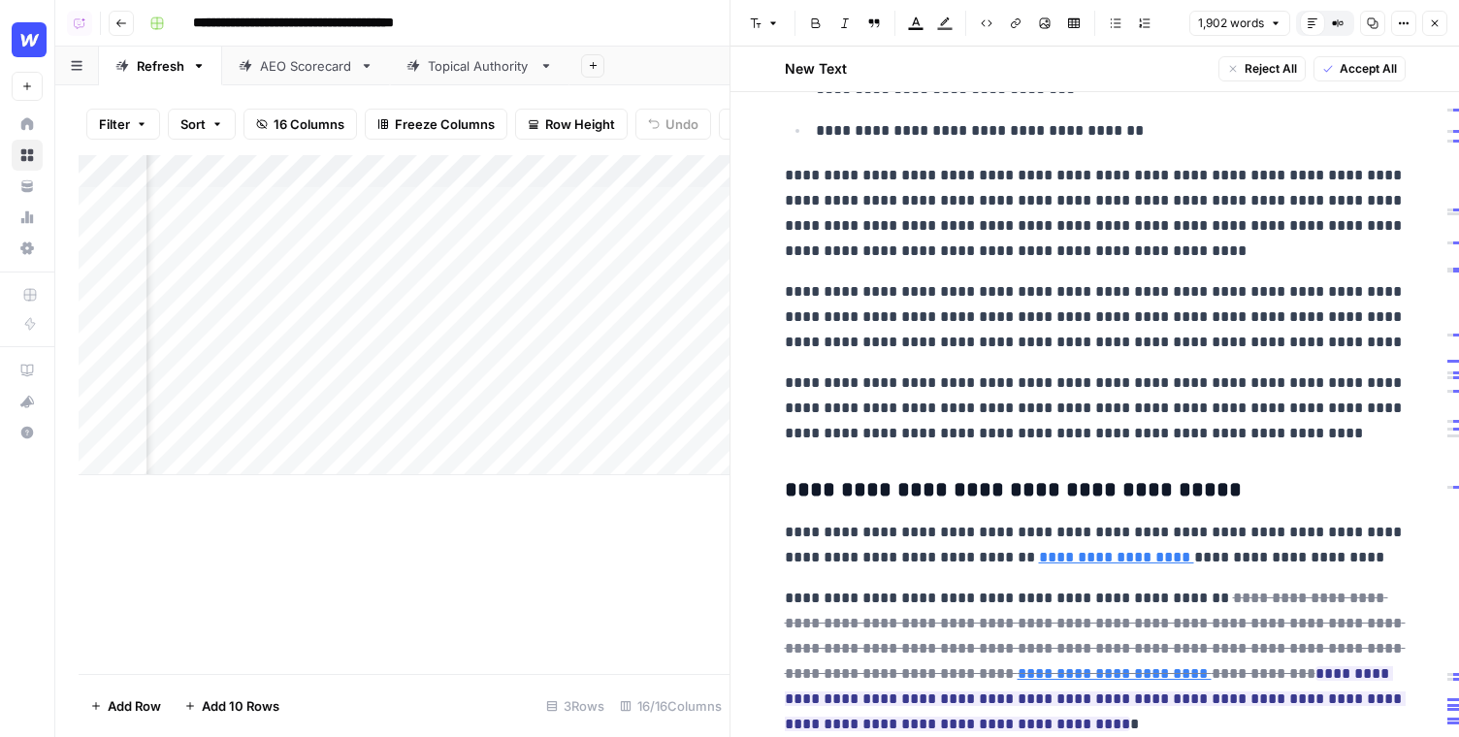
click at [1436, 18] on icon "button" at bounding box center [1435, 23] width 12 height 12
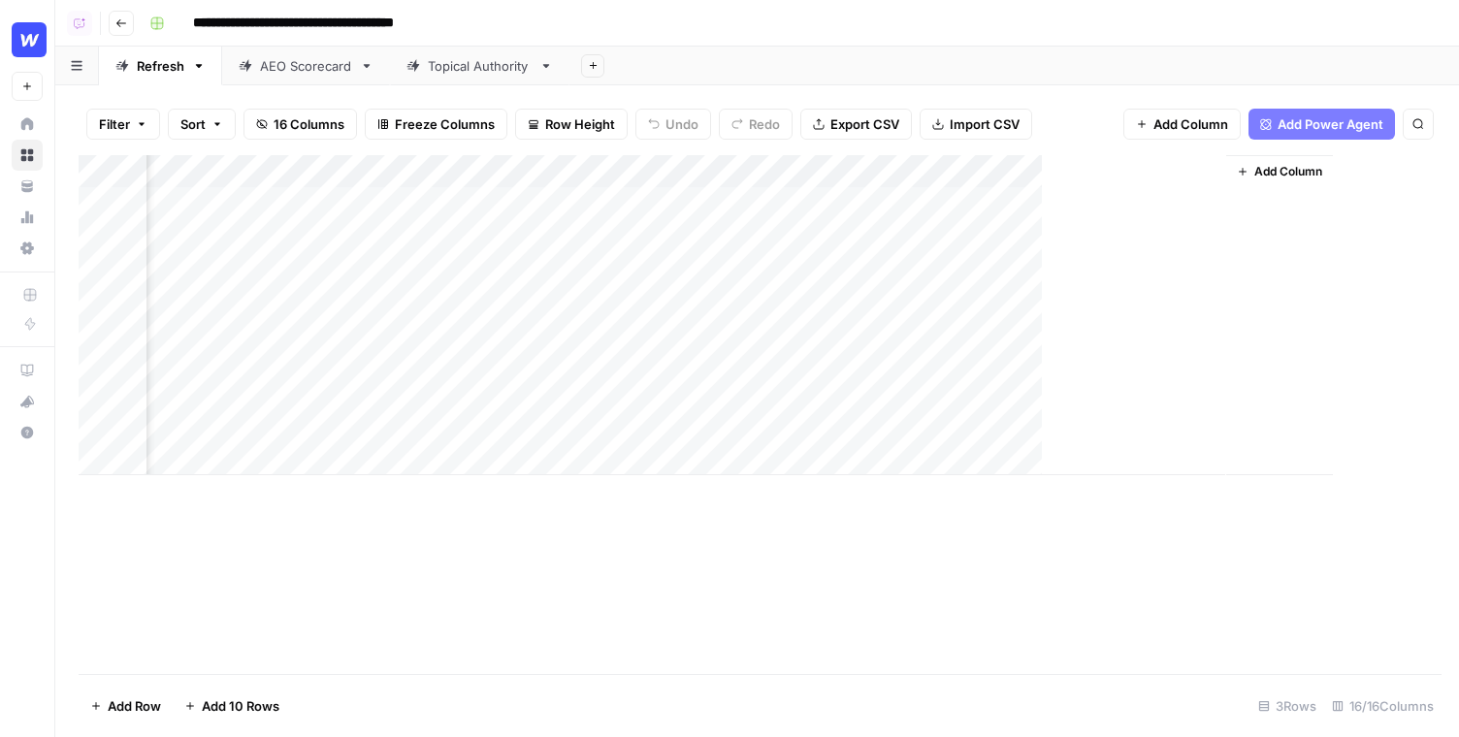
scroll to position [0, 2244]
